Goal: Task Accomplishment & Management: Use online tool/utility

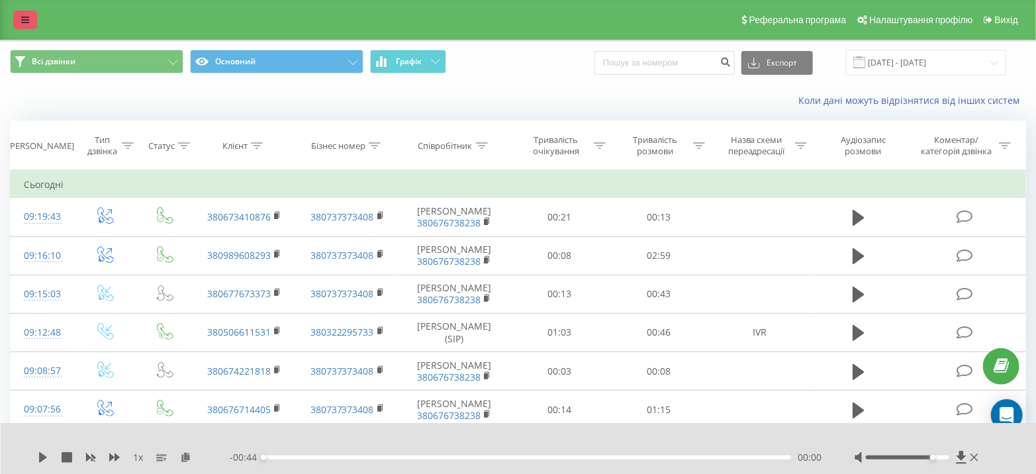
drag, startPoint x: 0, startPoint y: 0, endPoint x: 27, endPoint y: 12, distance: 29.6
click at [27, 12] on link at bounding box center [25, 20] width 24 height 19
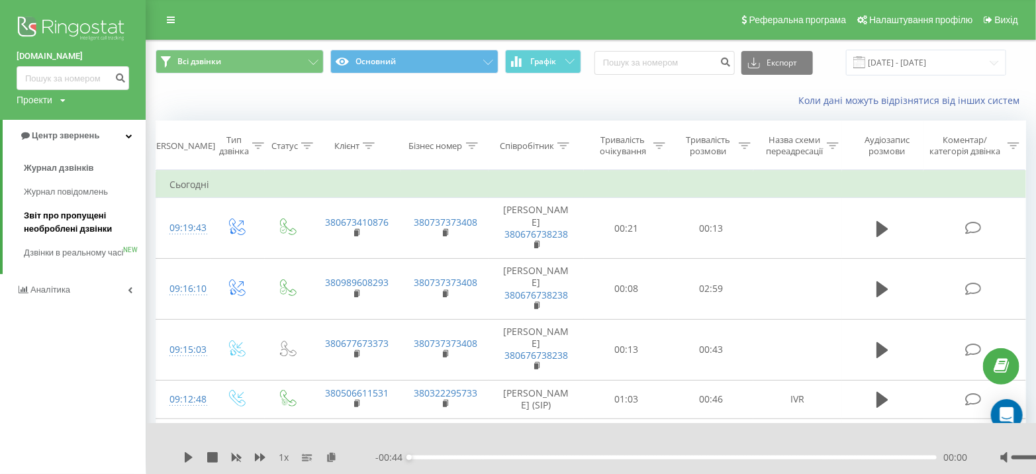
click at [72, 222] on span "Звіт про пропущені необроблені дзвінки" at bounding box center [81, 222] width 115 height 26
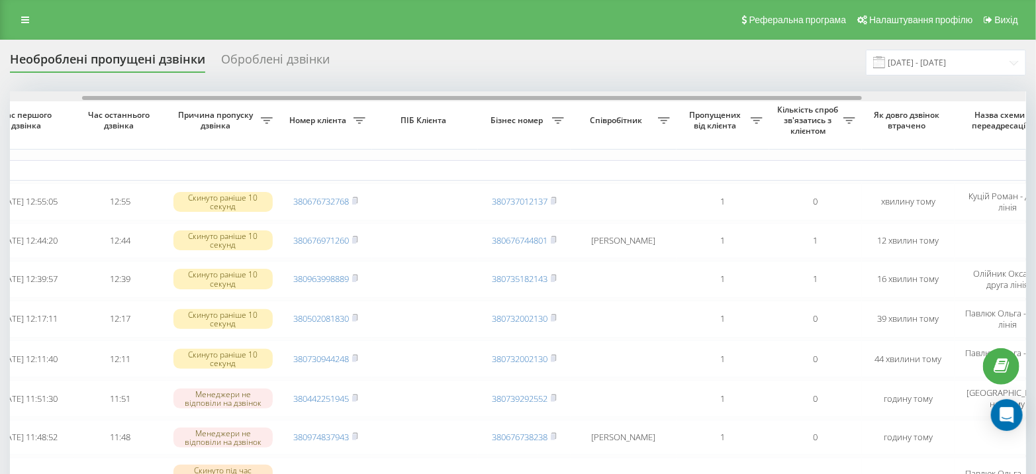
scroll to position [0, 307]
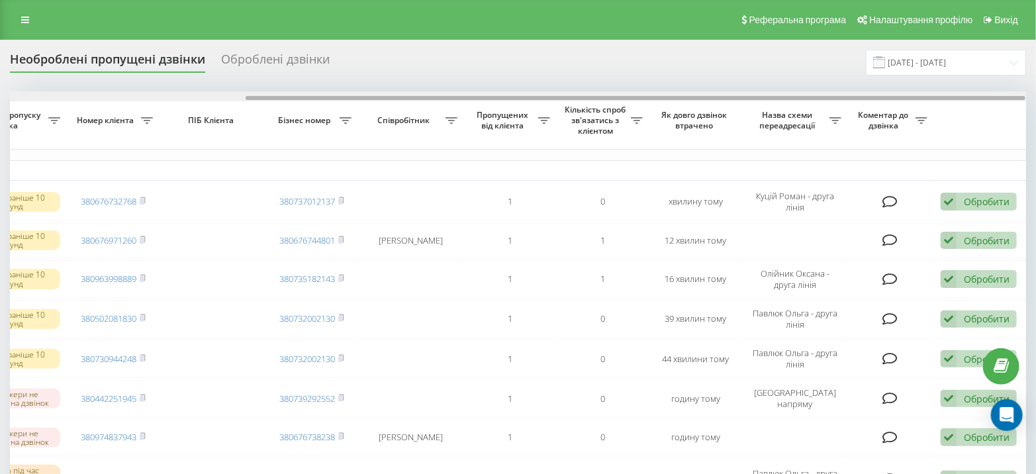
drag, startPoint x: 451, startPoint y: 98, endPoint x: 876, endPoint y: 95, distance: 424.9
click at [876, 96] on div at bounding box center [636, 98] width 780 height 4
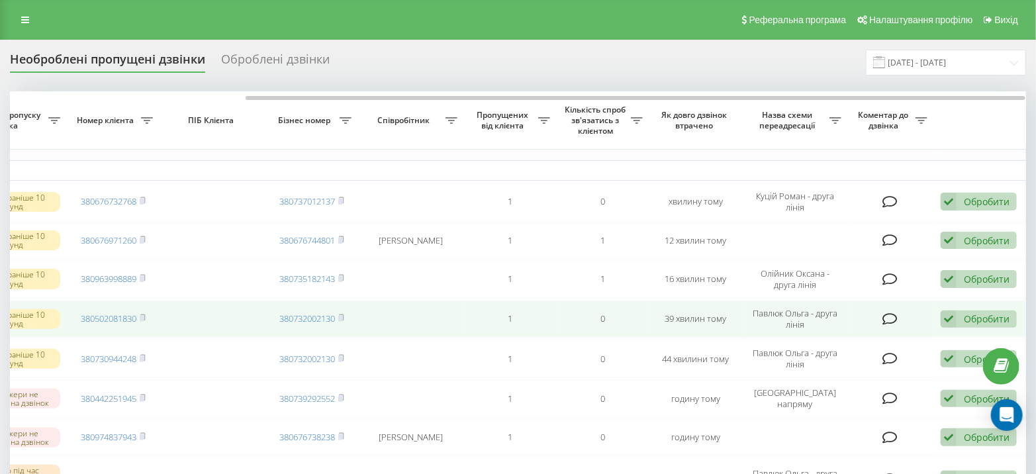
click at [980, 312] on div "Обробити" at bounding box center [987, 318] width 46 height 13
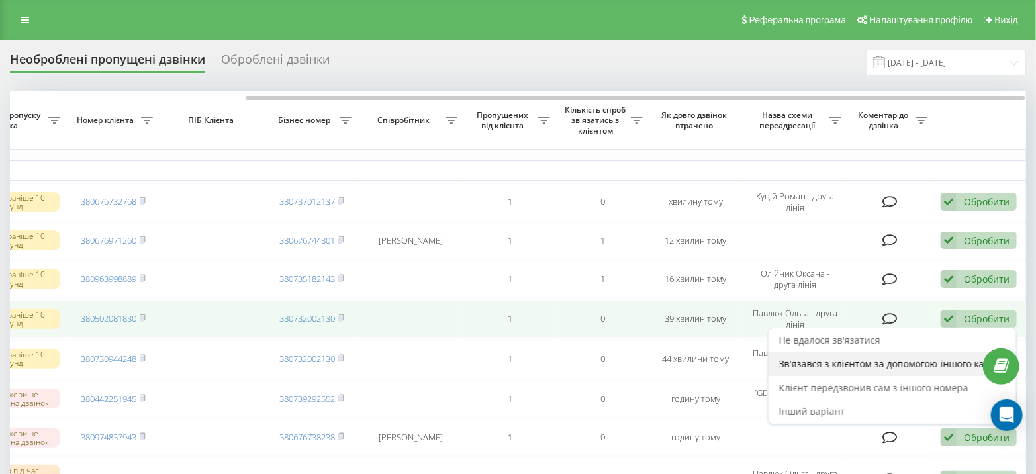
click at [941, 362] on span "Зв'язався з клієнтом за допомогою іншого каналу" at bounding box center [892, 363] width 226 height 13
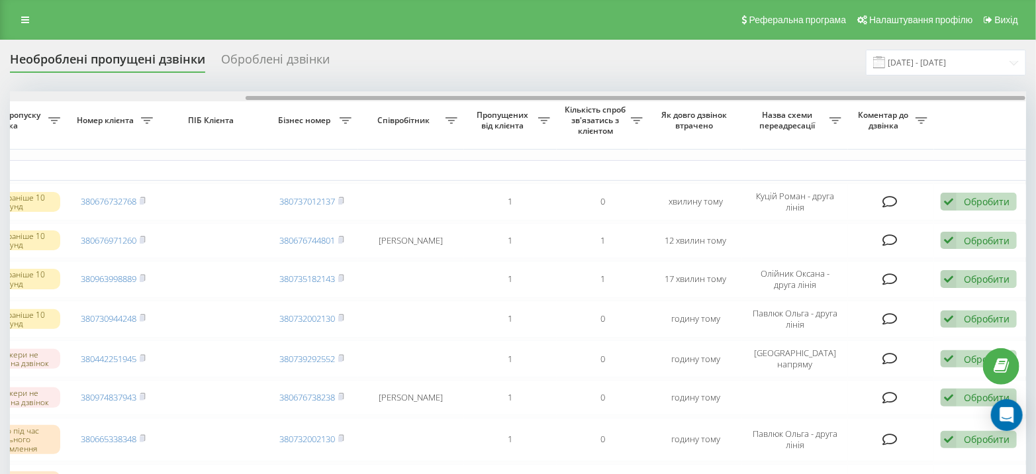
drag, startPoint x: 735, startPoint y: 97, endPoint x: 1029, endPoint y: 103, distance: 294.6
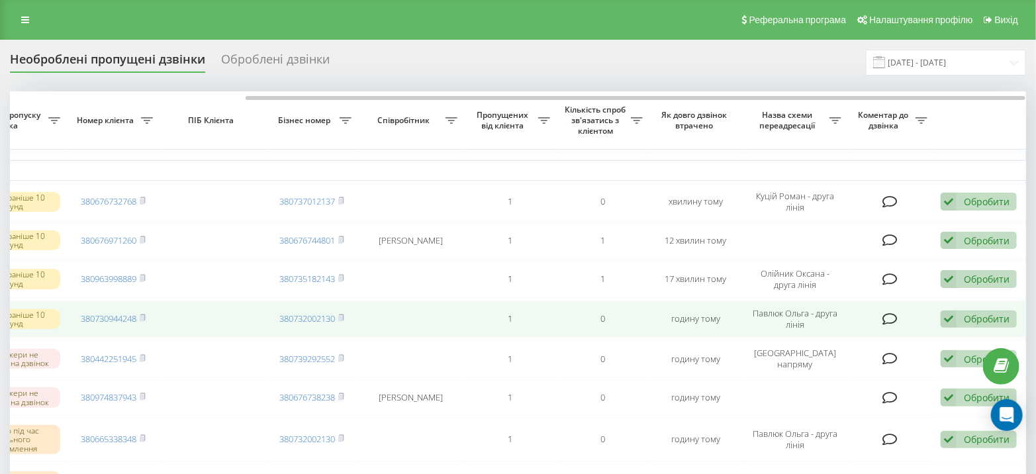
click at [994, 312] on div "Обробити" at bounding box center [987, 318] width 46 height 13
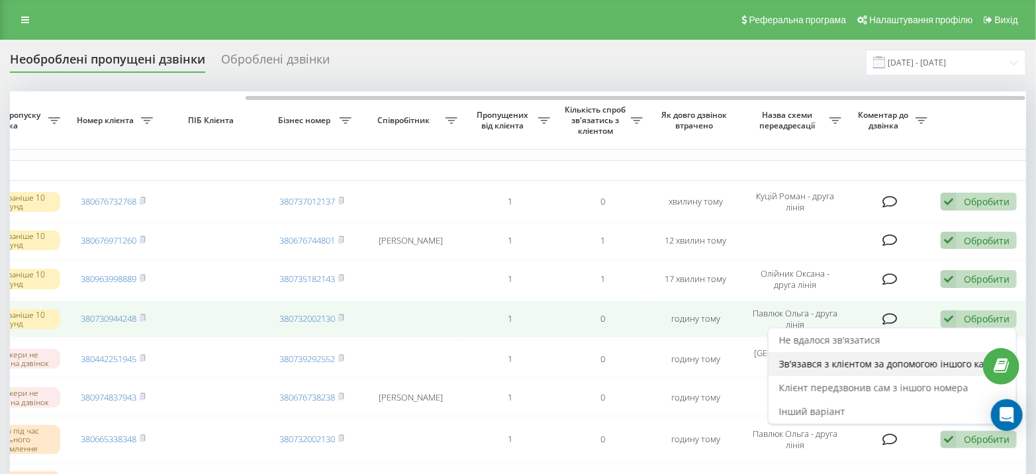
click at [892, 365] on span "Зв'язався з клієнтом за допомогою іншого каналу" at bounding box center [892, 363] width 226 height 13
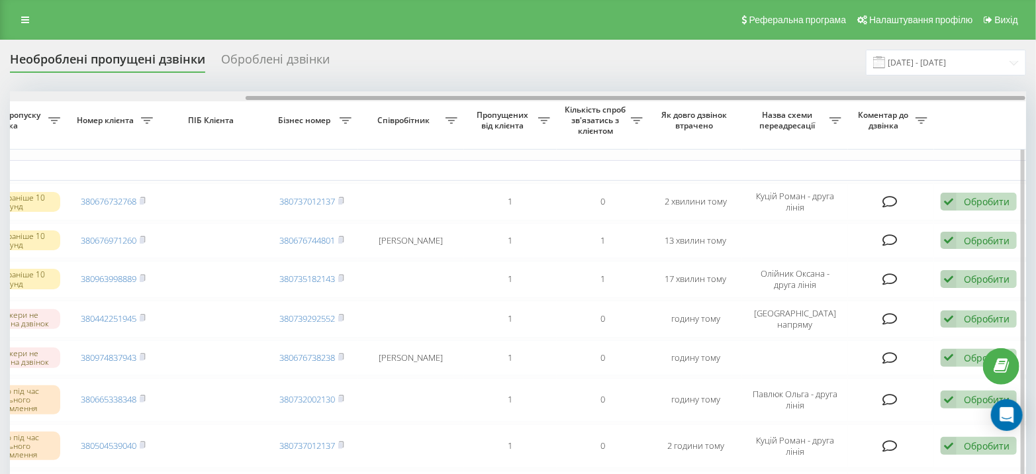
drag, startPoint x: 672, startPoint y: 97, endPoint x: 958, endPoint y: 108, distance: 286.1
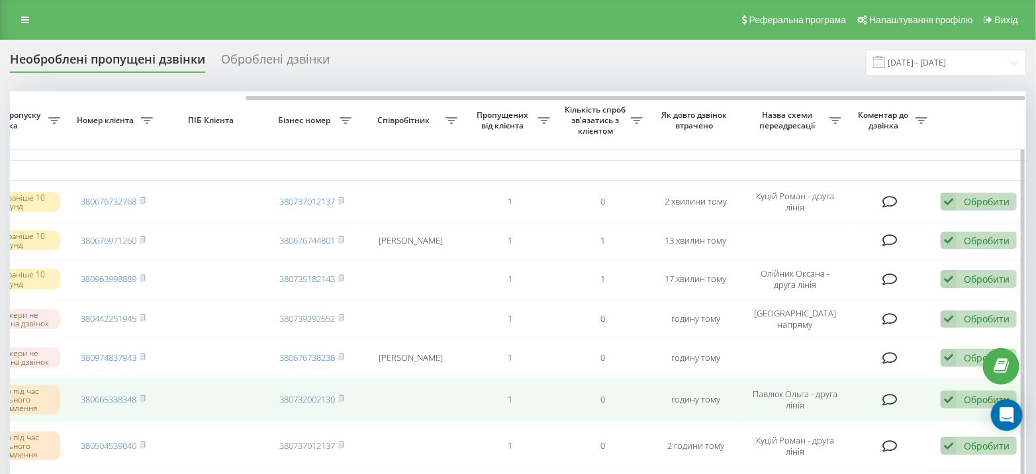
click at [957, 396] on div "Обробити Не вдалося зв'язатися Зв'язався з клієнтом за допомогою іншого каналу …" at bounding box center [979, 400] width 76 height 18
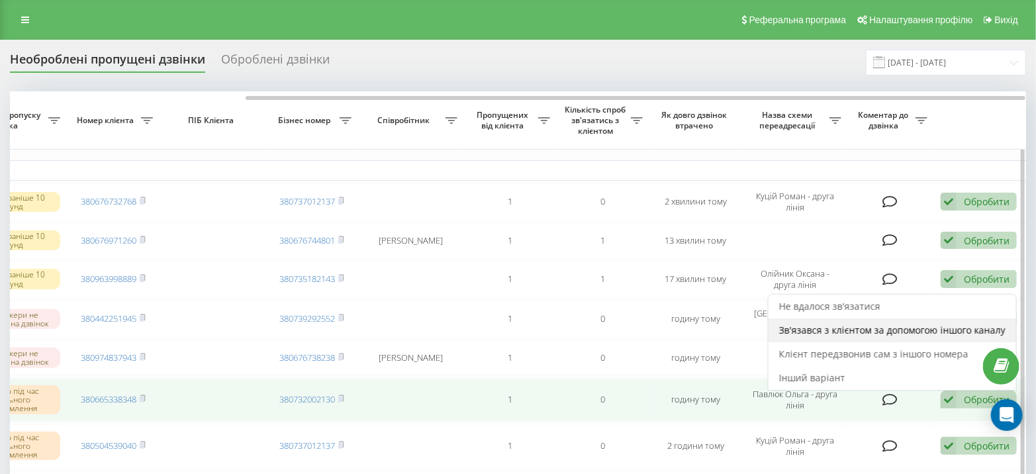
click at [882, 330] on span "Зв'язався з клієнтом за допомогою іншого каналу" at bounding box center [892, 330] width 226 height 13
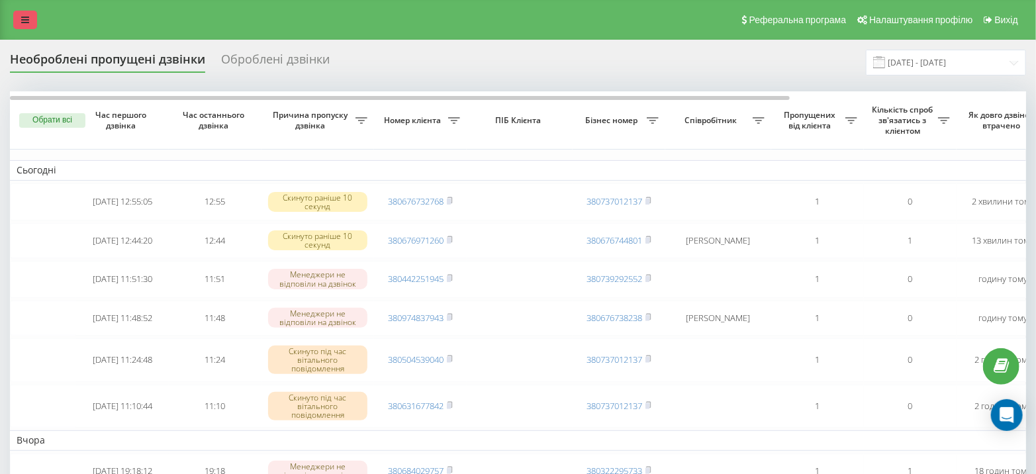
click at [19, 21] on link at bounding box center [25, 20] width 24 height 19
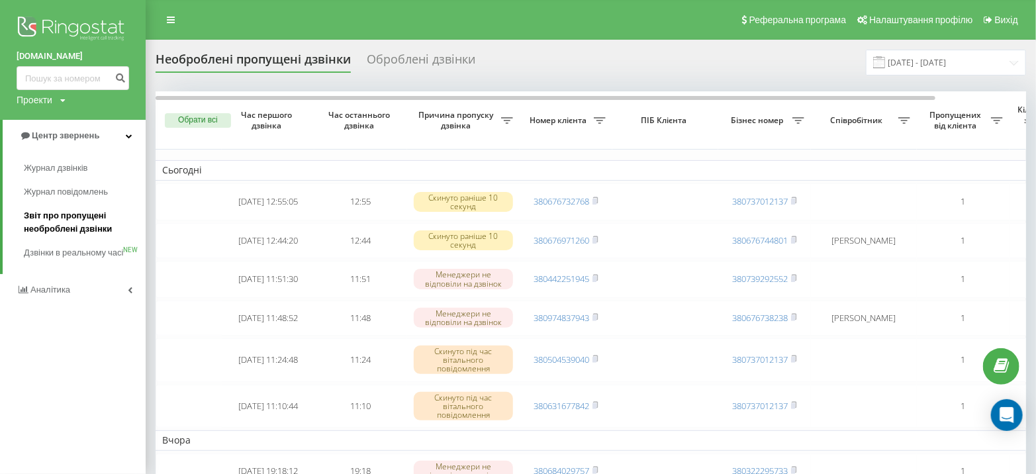
click at [87, 222] on span "Звіт про пропущені необроблені дзвінки" at bounding box center [81, 222] width 115 height 26
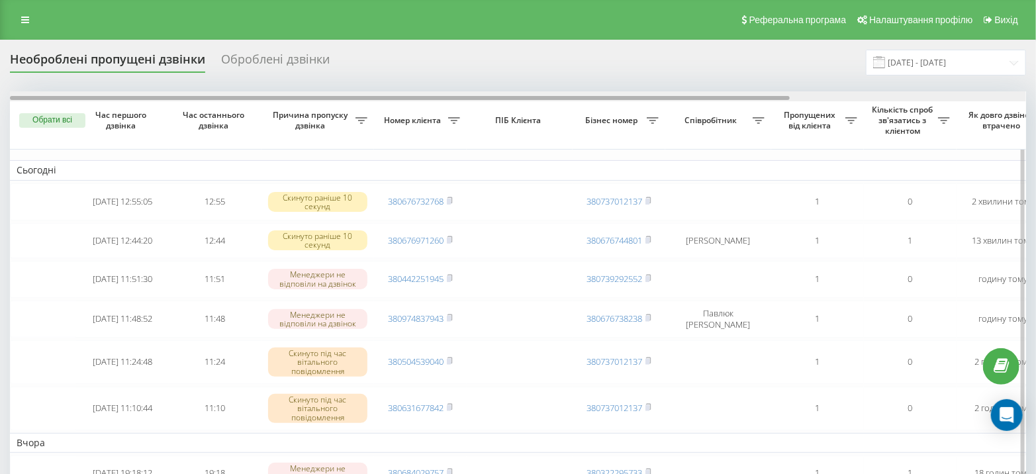
scroll to position [0, 307]
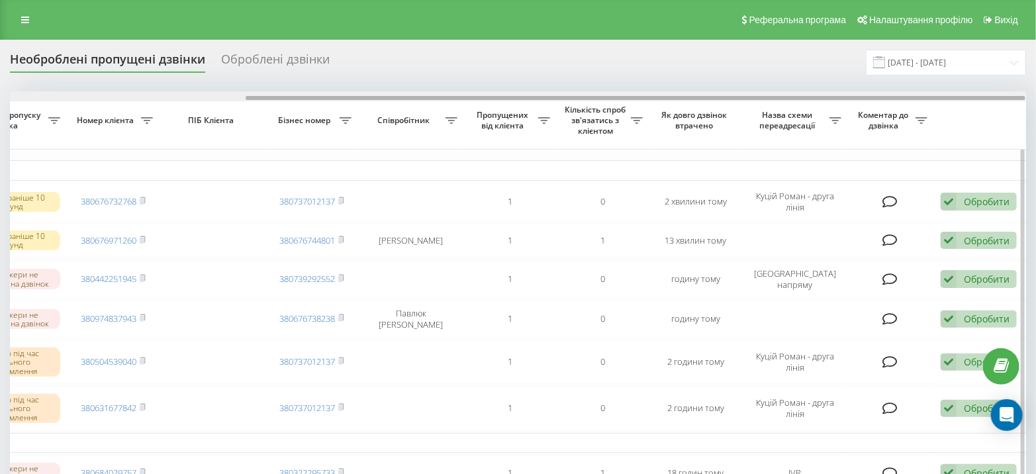
drag, startPoint x: 770, startPoint y: 93, endPoint x: 886, endPoint y: 100, distance: 115.4
click at [886, 100] on div at bounding box center [518, 96] width 1016 height 10
drag, startPoint x: 813, startPoint y: 95, endPoint x: 847, endPoint y: 95, distance: 33.8
click at [847, 95] on div at bounding box center [518, 96] width 1016 height 10
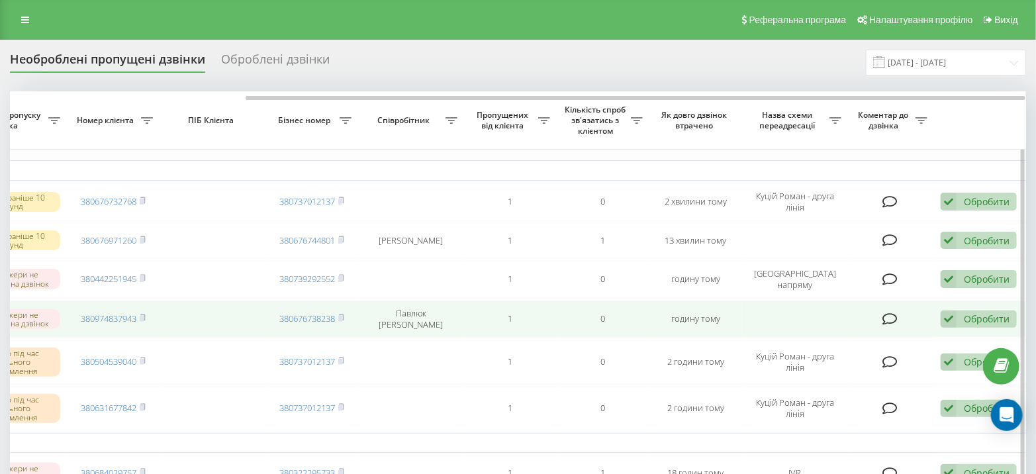
click at [954, 318] on icon at bounding box center [949, 319] width 16 height 18
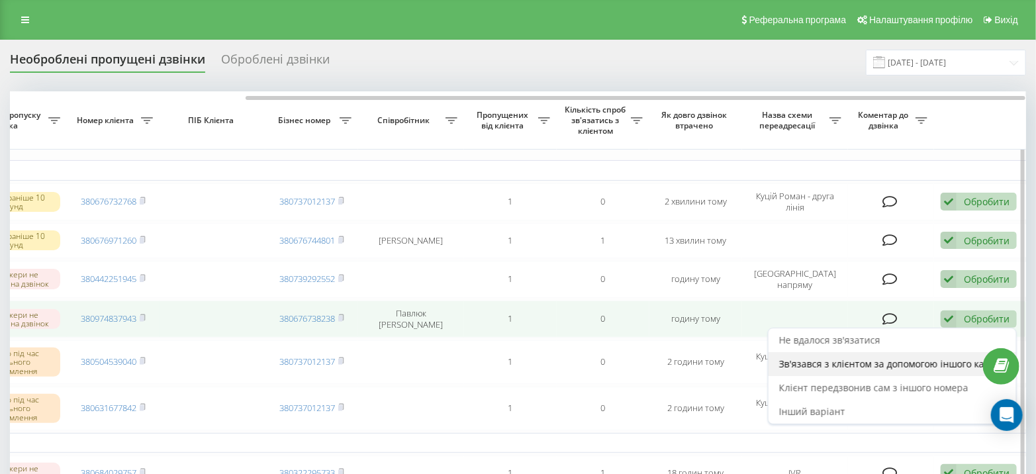
click at [885, 365] on span "Зв'язався з клієнтом за допомогою іншого каналу" at bounding box center [892, 363] width 226 height 13
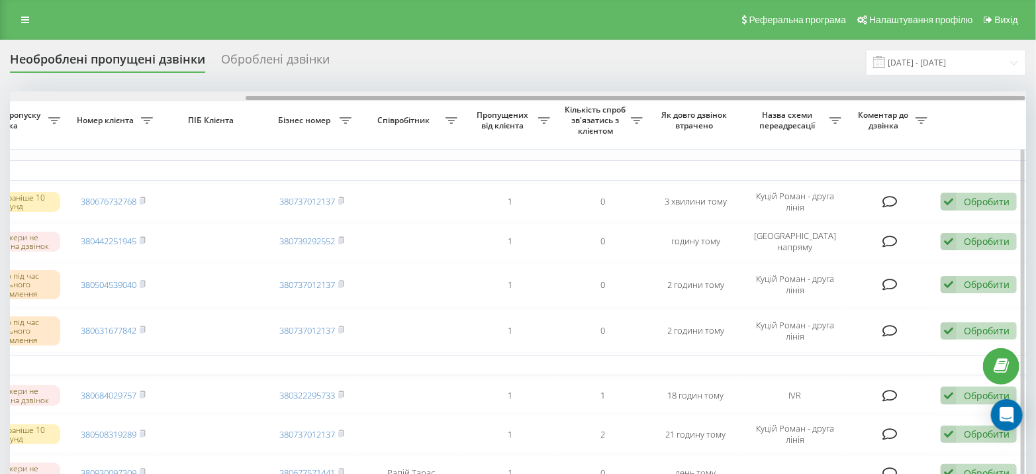
drag, startPoint x: 601, startPoint y: 98, endPoint x: 664, endPoint y: 97, distance: 62.9
click at [664, 97] on div at bounding box center [518, 96] width 1016 height 10
drag, startPoint x: 643, startPoint y: 97, endPoint x: 764, endPoint y: 100, distance: 120.5
click at [764, 100] on div at bounding box center [518, 96] width 1016 height 10
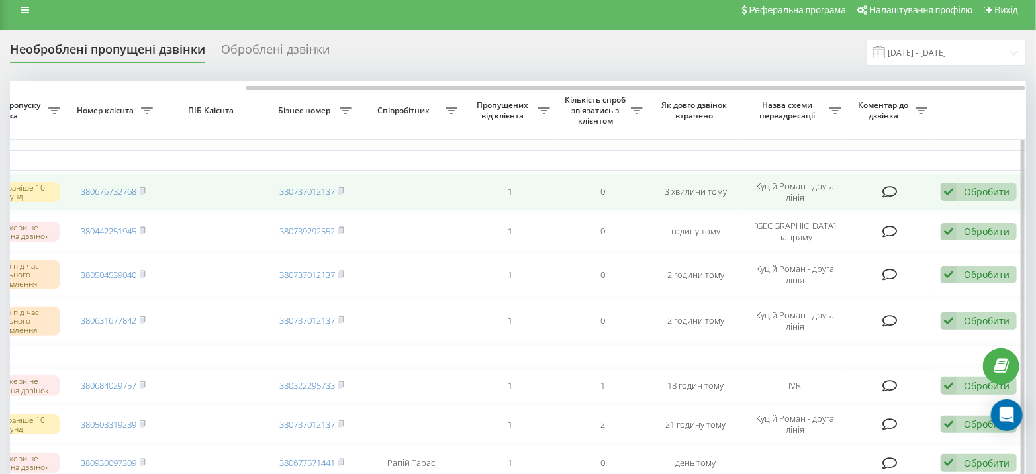
scroll to position [0, 0]
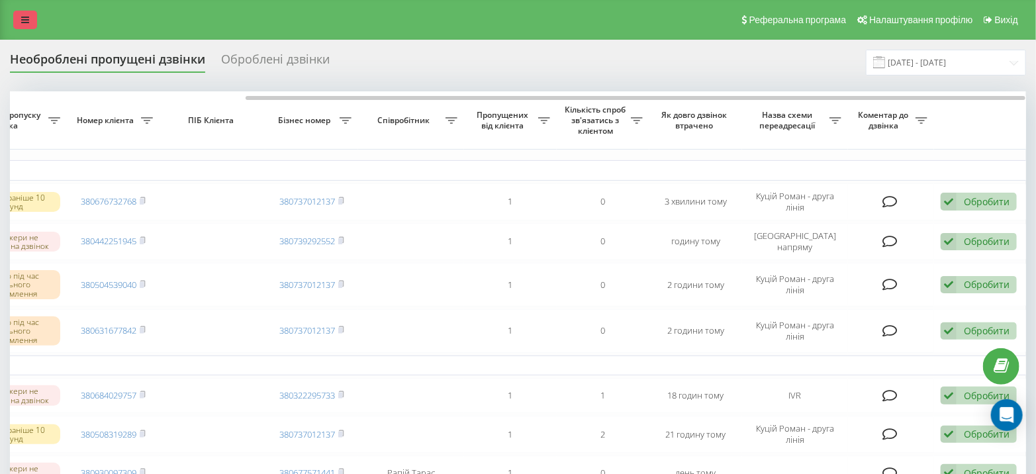
click at [21, 15] on icon at bounding box center [25, 19] width 8 height 9
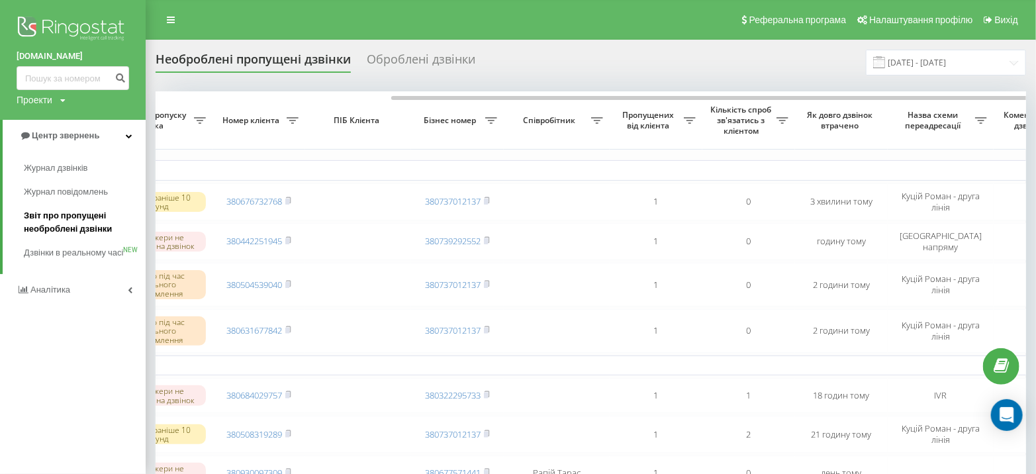
click at [97, 220] on span "Звіт про пропущені необроблені дзвінки" at bounding box center [81, 222] width 115 height 26
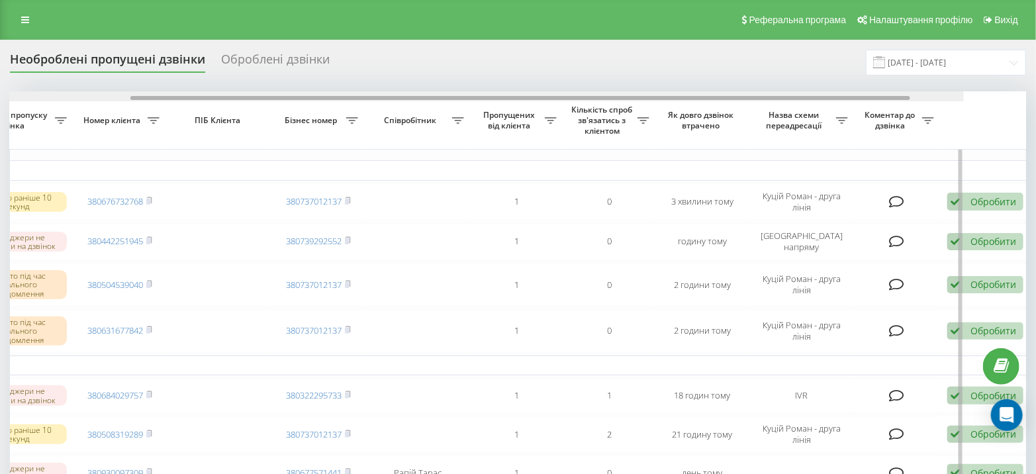
scroll to position [0, 307]
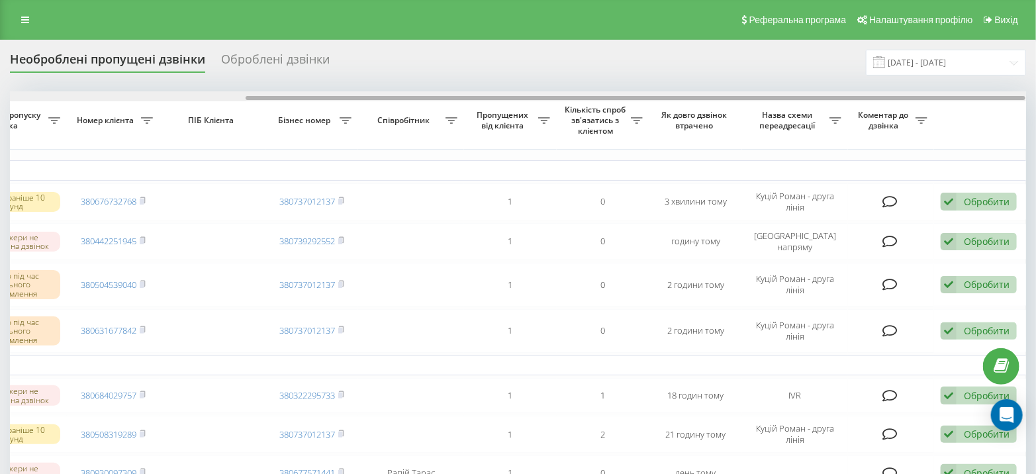
drag, startPoint x: 489, startPoint y: 98, endPoint x: 977, endPoint y: 79, distance: 488.2
click at [977, 79] on div "Необроблені пропущені дзвінки Оброблені дзвінки [DATE] - [DATE] Обрати всі Час …" at bounding box center [518, 456] width 1016 height 813
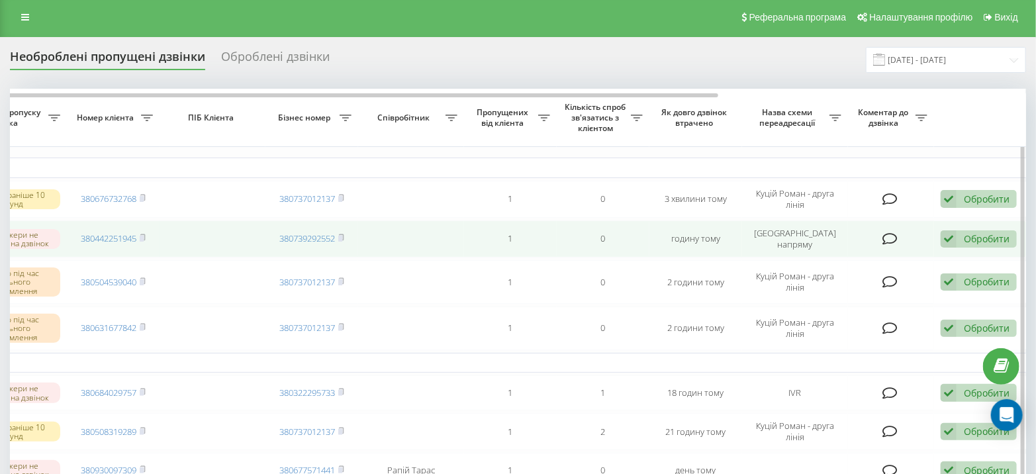
scroll to position [0, 0]
